Goal: Information Seeking & Learning: Learn about a topic

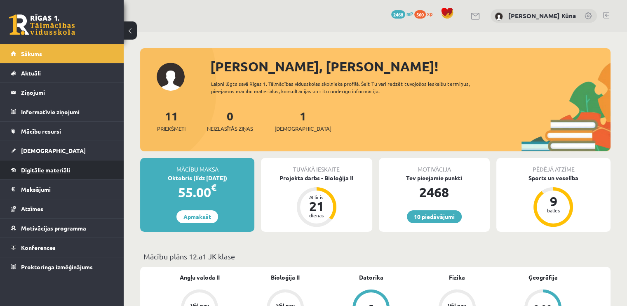
click at [84, 163] on link "Digitālie materiāli" at bounding box center [62, 169] width 103 height 19
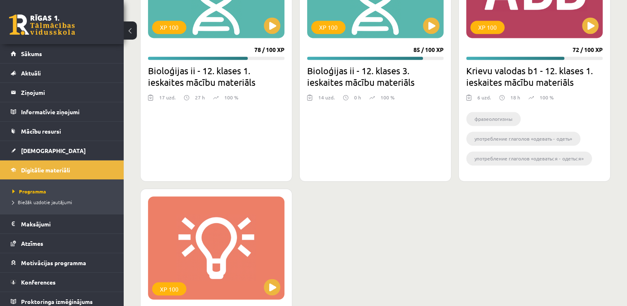
scroll to position [1444, 0]
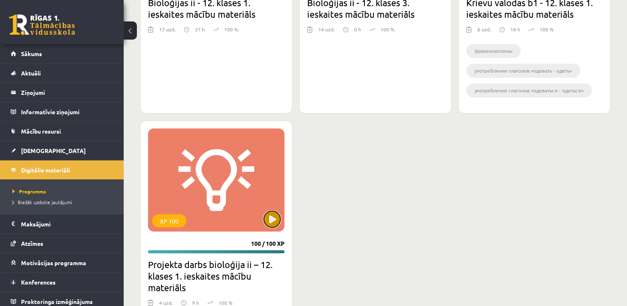
click at [273, 222] on button at bounding box center [272, 219] width 16 height 16
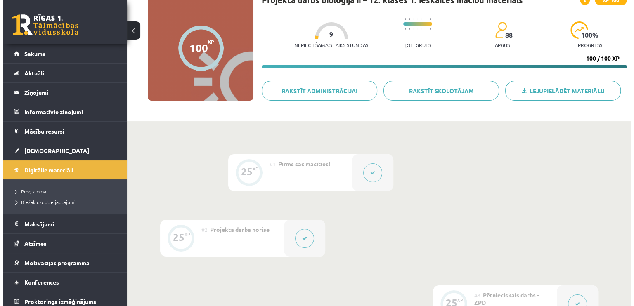
scroll to position [165, 0]
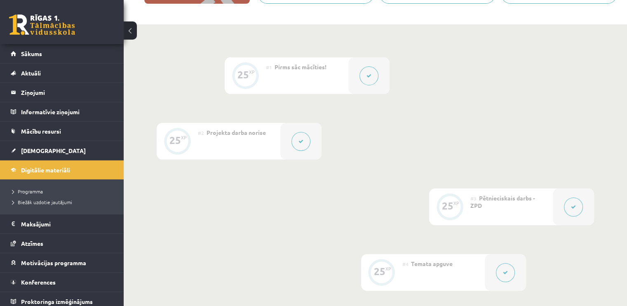
click at [371, 78] on icon at bounding box center [369, 75] width 5 height 5
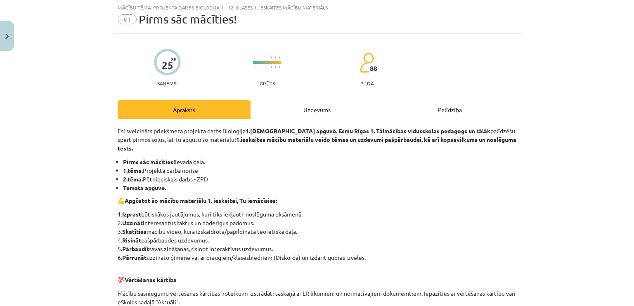
scroll to position [0, 0]
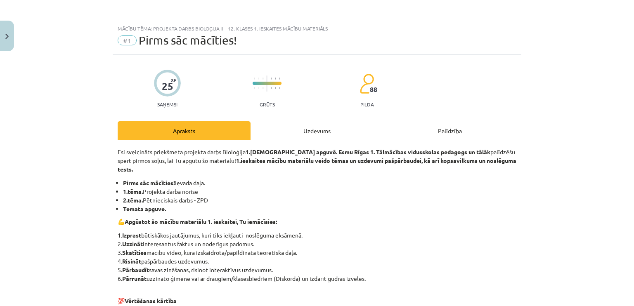
click at [335, 131] on div "Uzdevums" at bounding box center [316, 130] width 133 height 19
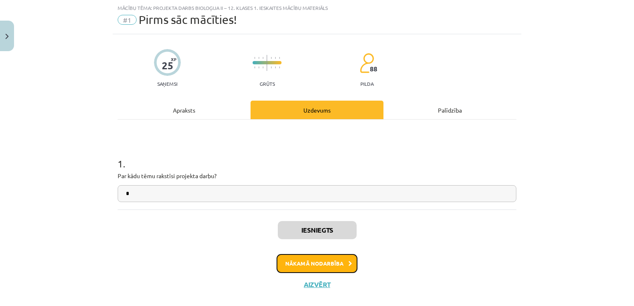
click at [332, 262] on button "Nākamā nodarbība" at bounding box center [316, 263] width 81 height 19
